Goal: Information Seeking & Learning: Learn about a topic

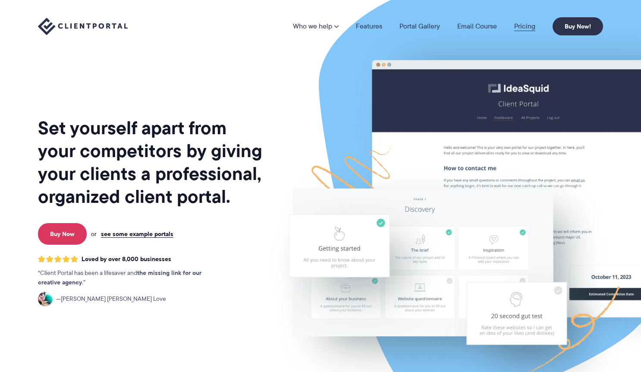
click at [527, 25] on link "Pricing" at bounding box center [524, 26] width 21 height 7
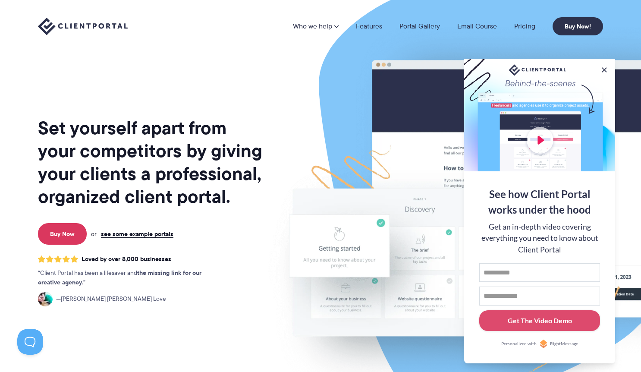
click at [539, 136] on div at bounding box center [539, 115] width 151 height 112
click at [604, 66] on button at bounding box center [604, 70] width 10 height 10
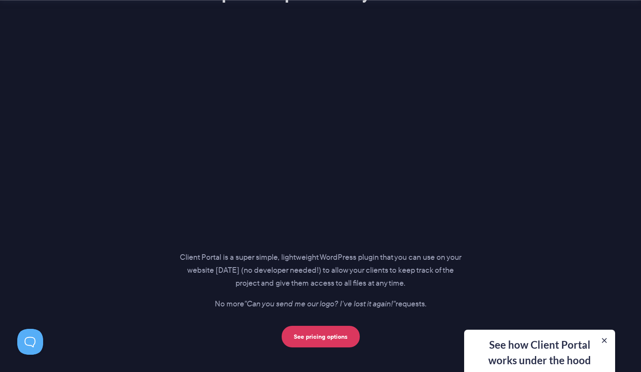
scroll to position [1139, 0]
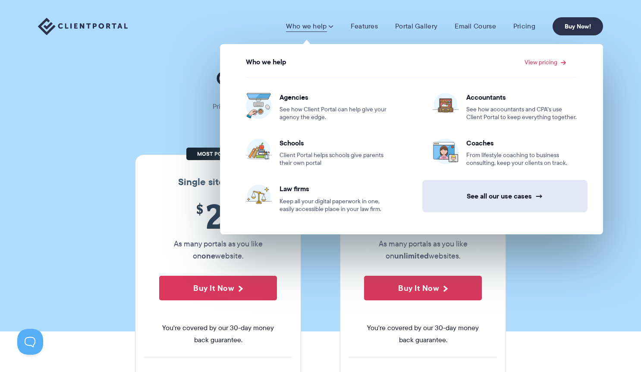
click at [496, 191] on link "See all our use cases →" at bounding box center [504, 196] width 165 height 32
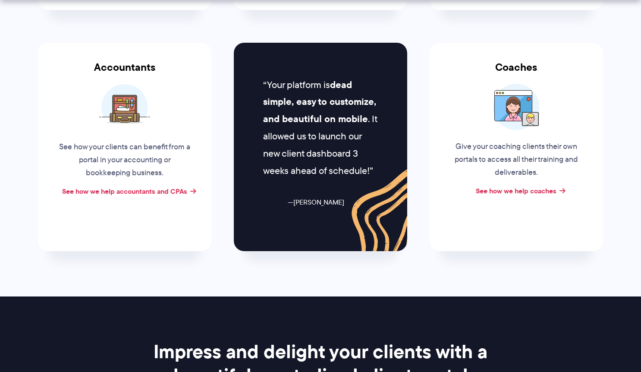
scroll to position [377, 0]
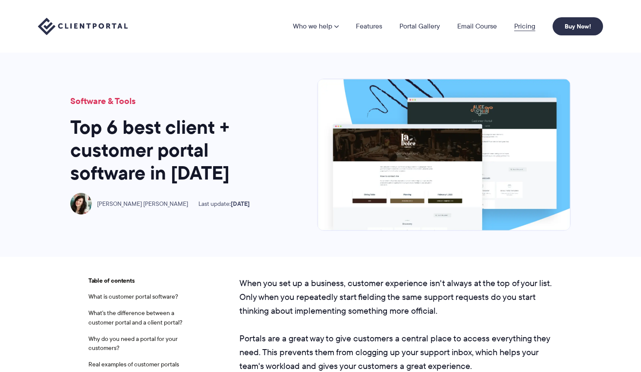
click at [523, 27] on link "Pricing" at bounding box center [524, 26] width 21 height 7
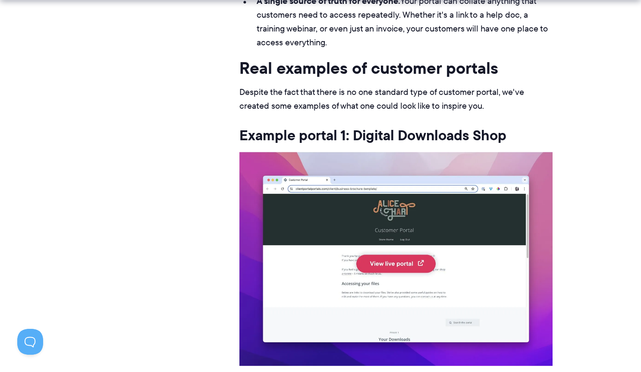
scroll to position [1418, 0]
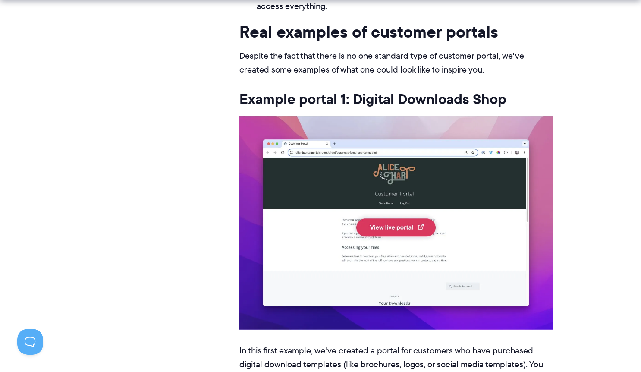
click at [397, 226] on img at bounding box center [395, 222] width 313 height 213
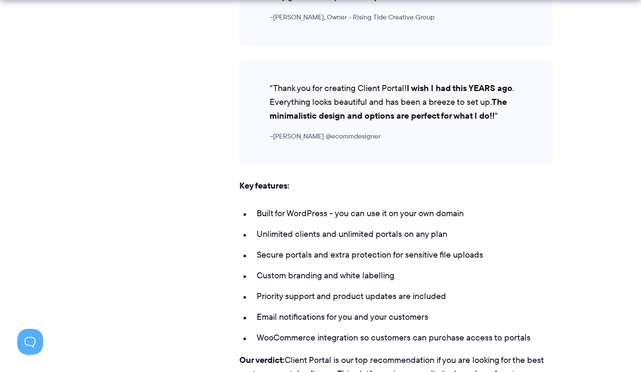
scroll to position [5444, 0]
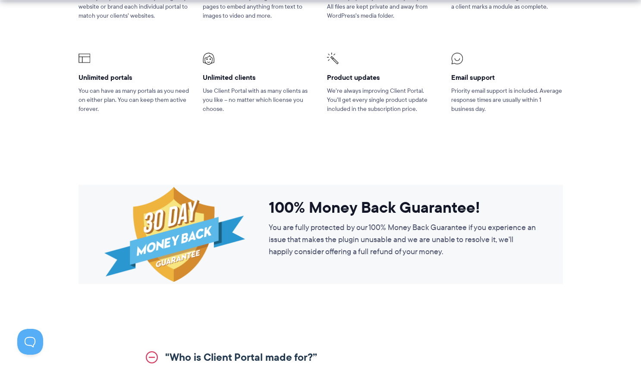
scroll to position [722, 0]
